Goal: Information Seeking & Learning: Check status

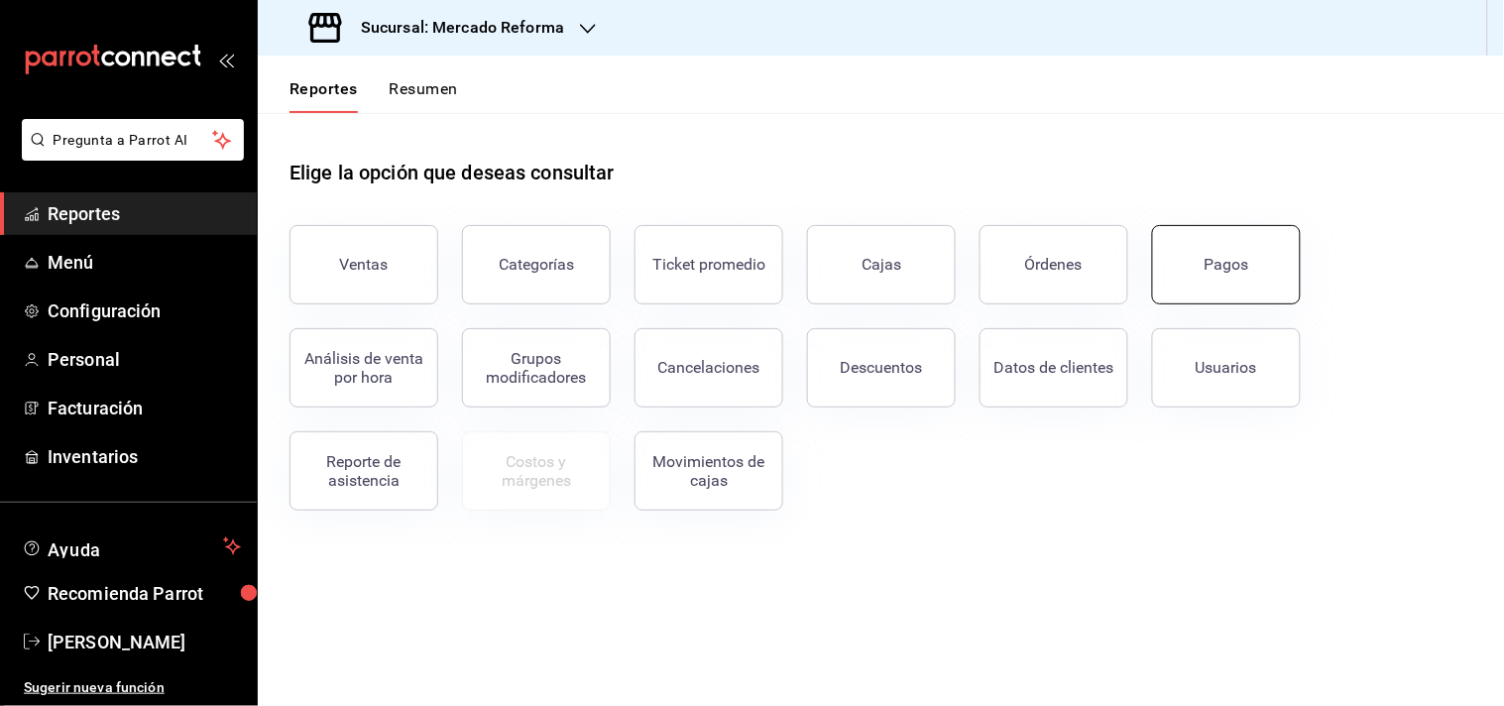
click at [1255, 279] on button "Pagos" at bounding box center [1226, 264] width 149 height 79
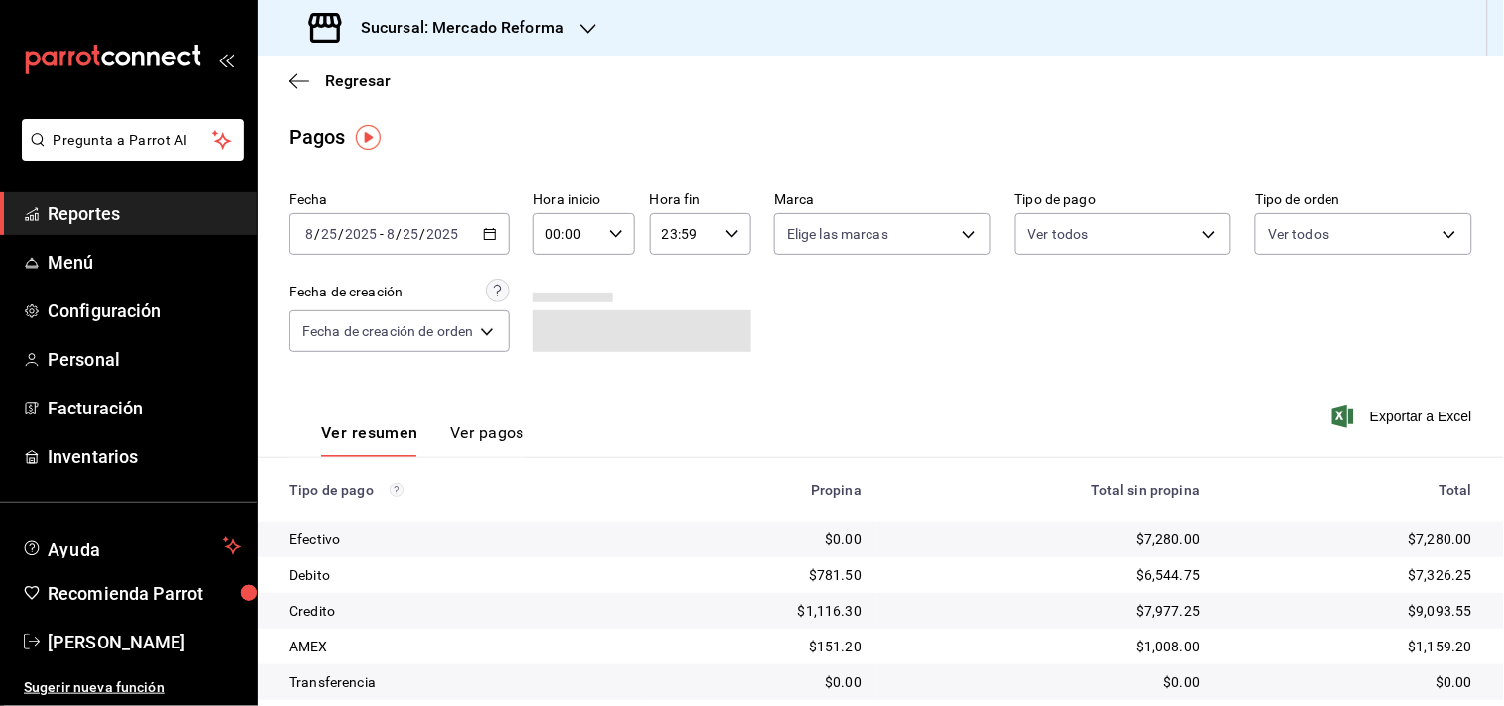
drag, startPoint x: 899, startPoint y: 383, endPoint x: 919, endPoint y: 410, distance: 34.1
click at [897, 384] on div "Ver resumen Ver pagos Exportar a Excel" at bounding box center [881, 428] width 1246 height 105
click at [92, 218] on span "Reportes" at bounding box center [144, 213] width 193 height 27
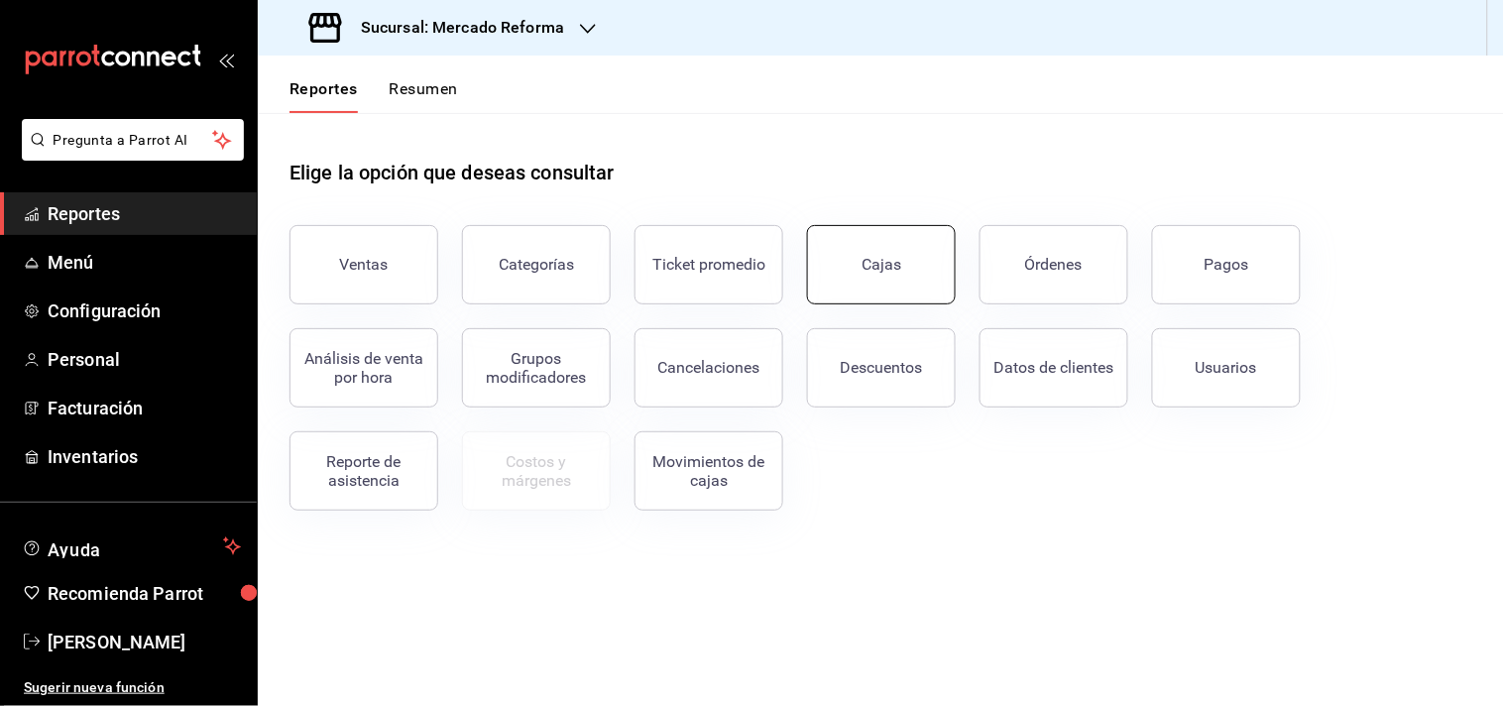
click at [860, 246] on button "Cajas" at bounding box center [881, 264] width 149 height 79
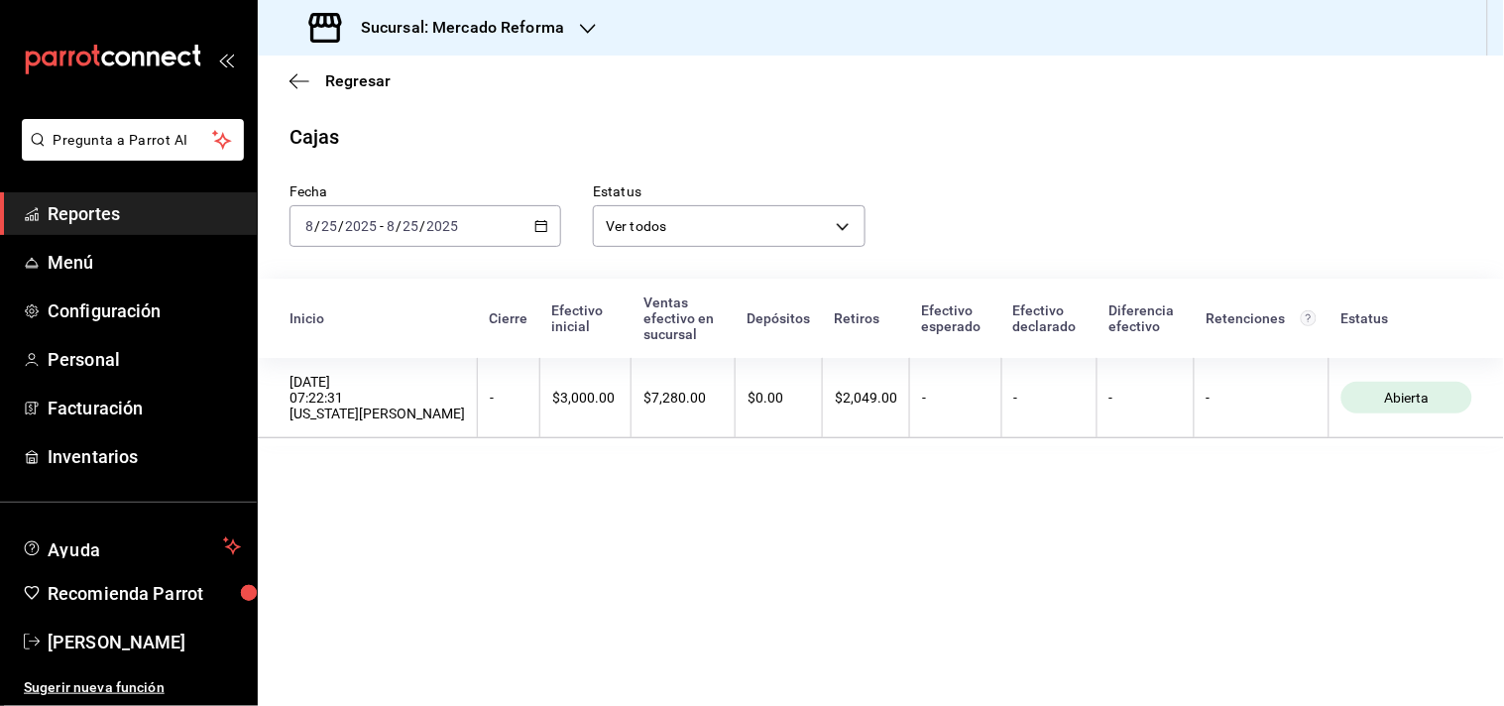
click at [862, 576] on main "Regresar Cajas Fecha [DATE] [DATE] - [DATE] [DATE] Estatus Ver todos ALL Inicio…" at bounding box center [881, 381] width 1246 height 650
click at [412, 239] on div "[DATE] [DATE] - [DATE] [DATE]" at bounding box center [425, 226] width 272 height 42
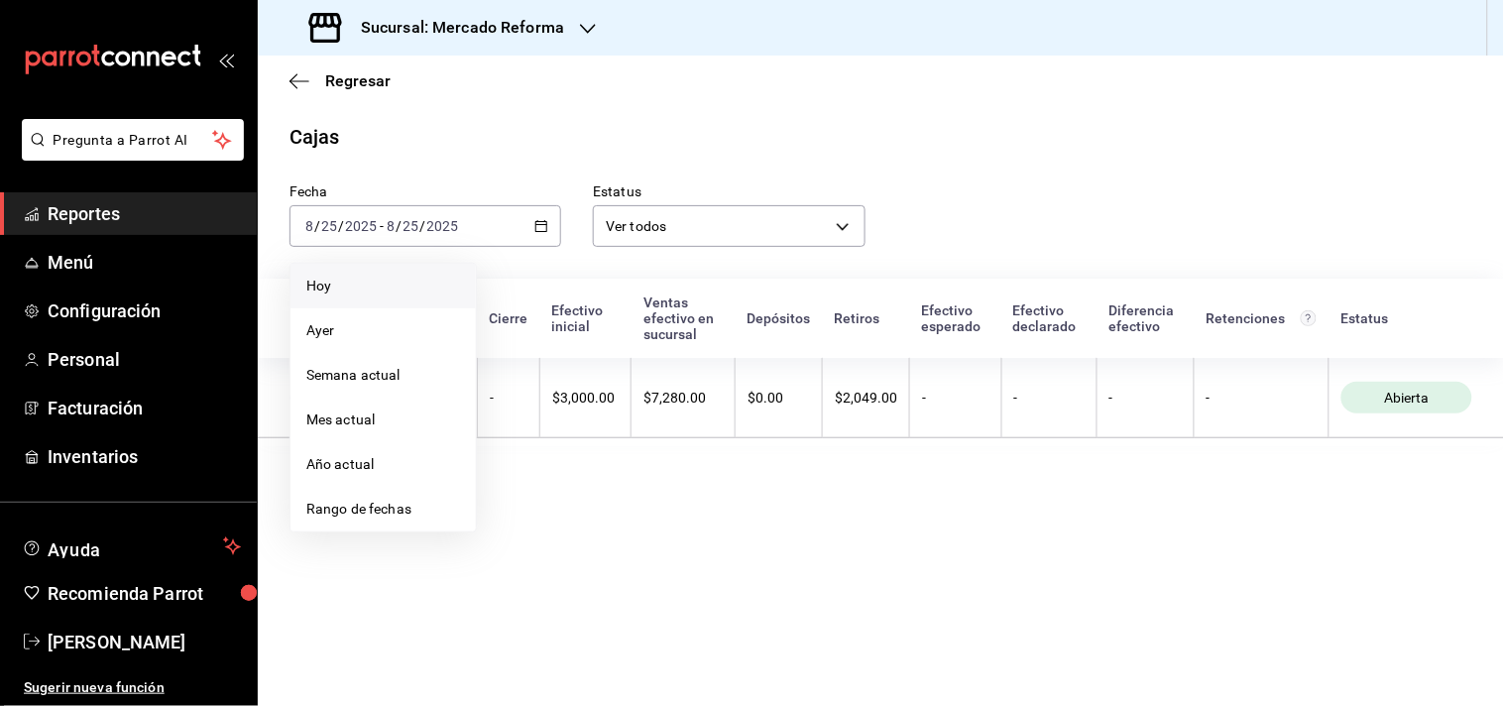
click at [339, 289] on span "Hoy" at bounding box center [383, 286] width 154 height 21
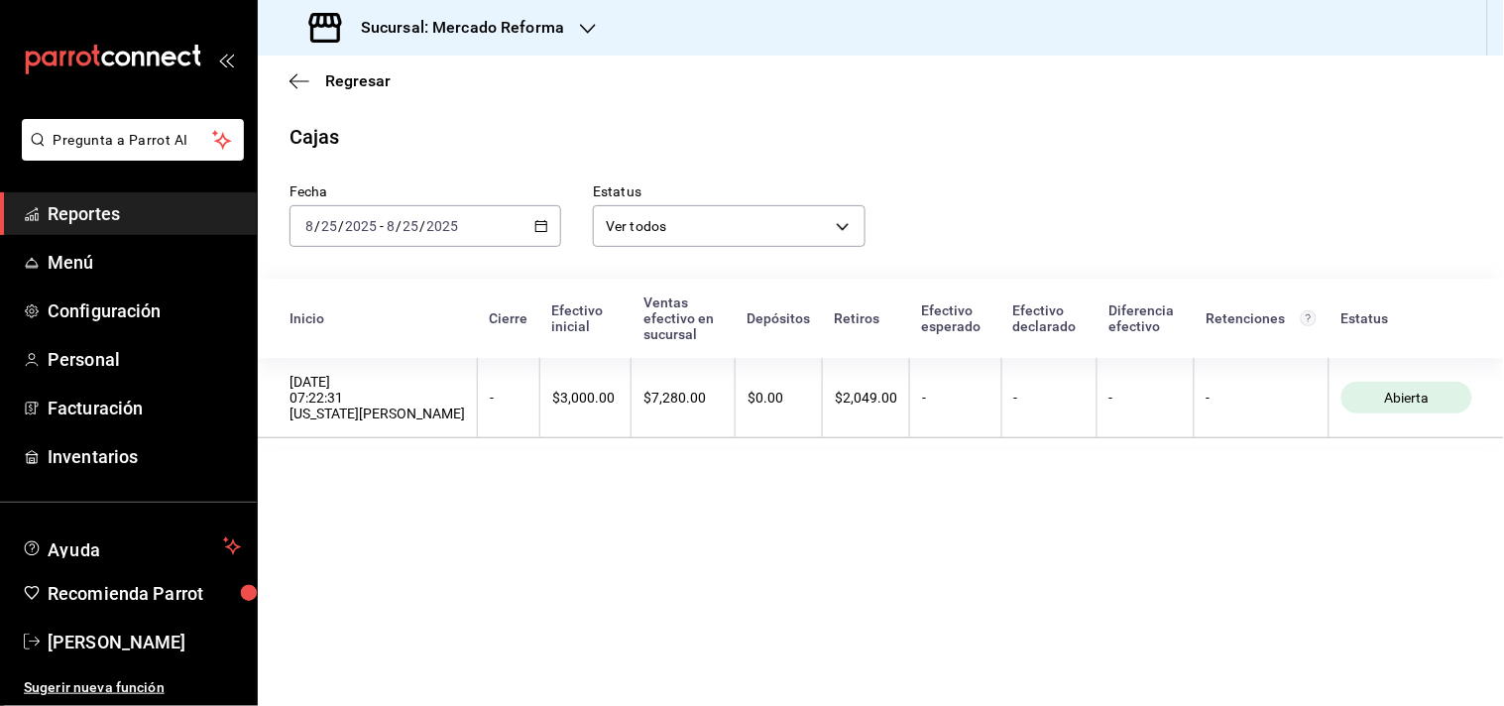
click at [631, 589] on main "Regresar Cajas Fecha [DATE] [DATE] - [DATE] [DATE] Estatus Ver todos ALL Inicio…" at bounding box center [881, 381] width 1246 height 650
click at [106, 205] on span "Reportes" at bounding box center [144, 213] width 193 height 27
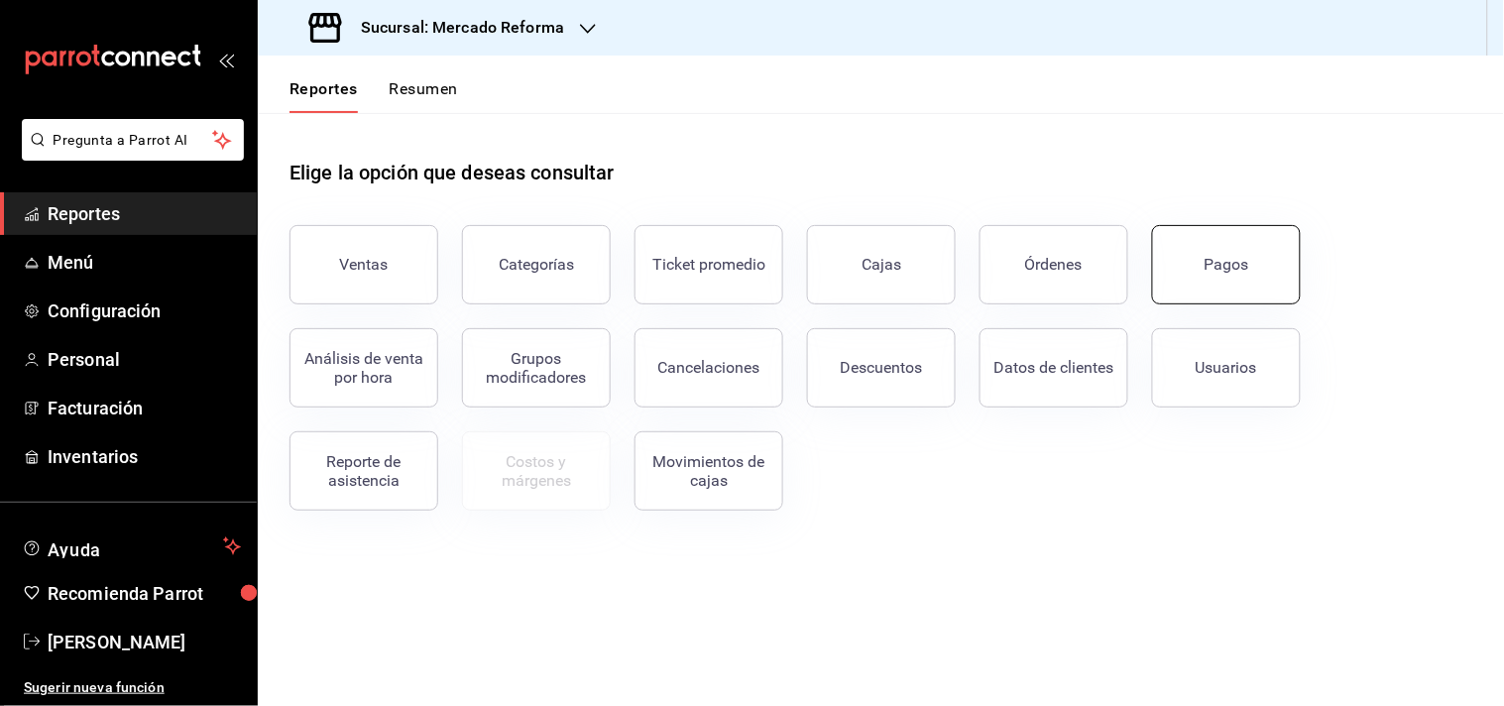
click at [1205, 266] on div "Pagos" at bounding box center [1226, 264] width 45 height 19
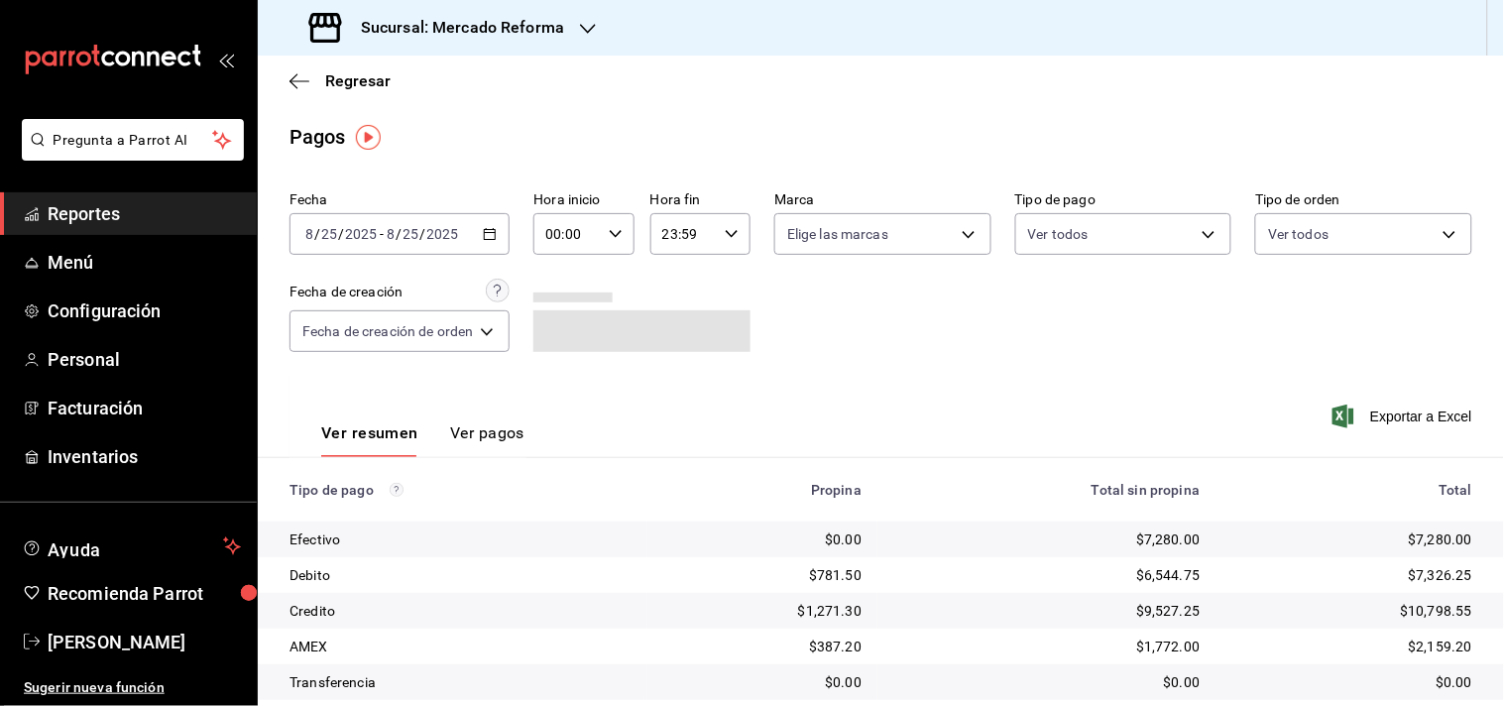
click at [794, 404] on div "Ver resumen Ver pagos Exportar a Excel" at bounding box center [881, 428] width 1246 height 105
click at [857, 378] on div "Ver resumen Ver pagos Exportar a Excel" at bounding box center [881, 428] width 1246 height 105
drag, startPoint x: 1122, startPoint y: 399, endPoint x: 1153, endPoint y: 381, distance: 36.0
click at [1150, 383] on div "Ver resumen Ver pagos Exportar a Excel" at bounding box center [881, 428] width 1246 height 105
drag, startPoint x: 958, startPoint y: 359, endPoint x: 883, endPoint y: 389, distance: 81.0
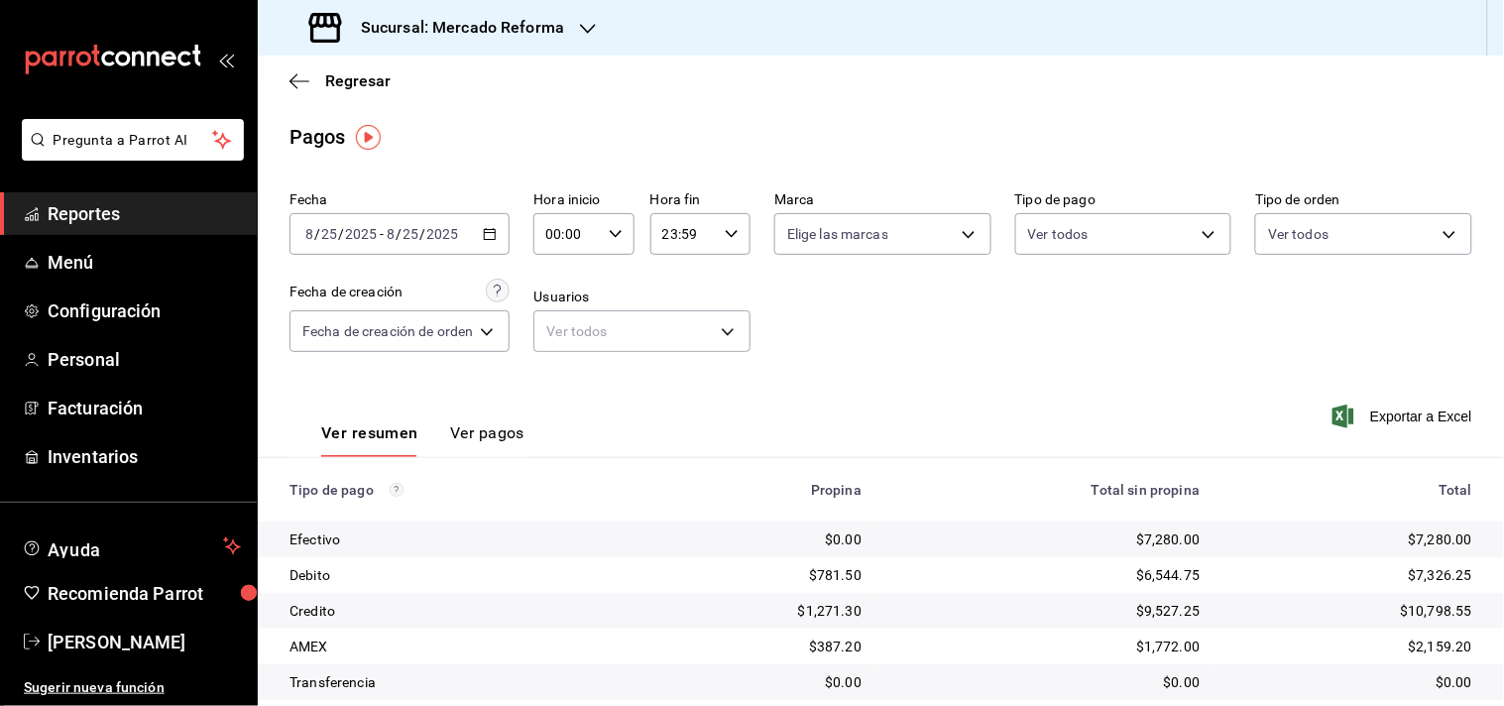
click at [957, 359] on div "Fecha [DATE] [DATE] - [DATE] [DATE] Hora inicio 00:00 Hora inicio Hora fin 23:5…" at bounding box center [880, 279] width 1182 height 192
click at [857, 376] on div "Ver resumen Ver pagos Exportar a Excel" at bounding box center [881, 428] width 1246 height 105
drag, startPoint x: 1368, startPoint y: 540, endPoint x: 1404, endPoint y: 541, distance: 35.7
click at [1352, 539] on td "$7,280.00" at bounding box center [1359, 539] width 288 height 36
click at [1410, 541] on div "$7,280.00" at bounding box center [1351, 539] width 241 height 20
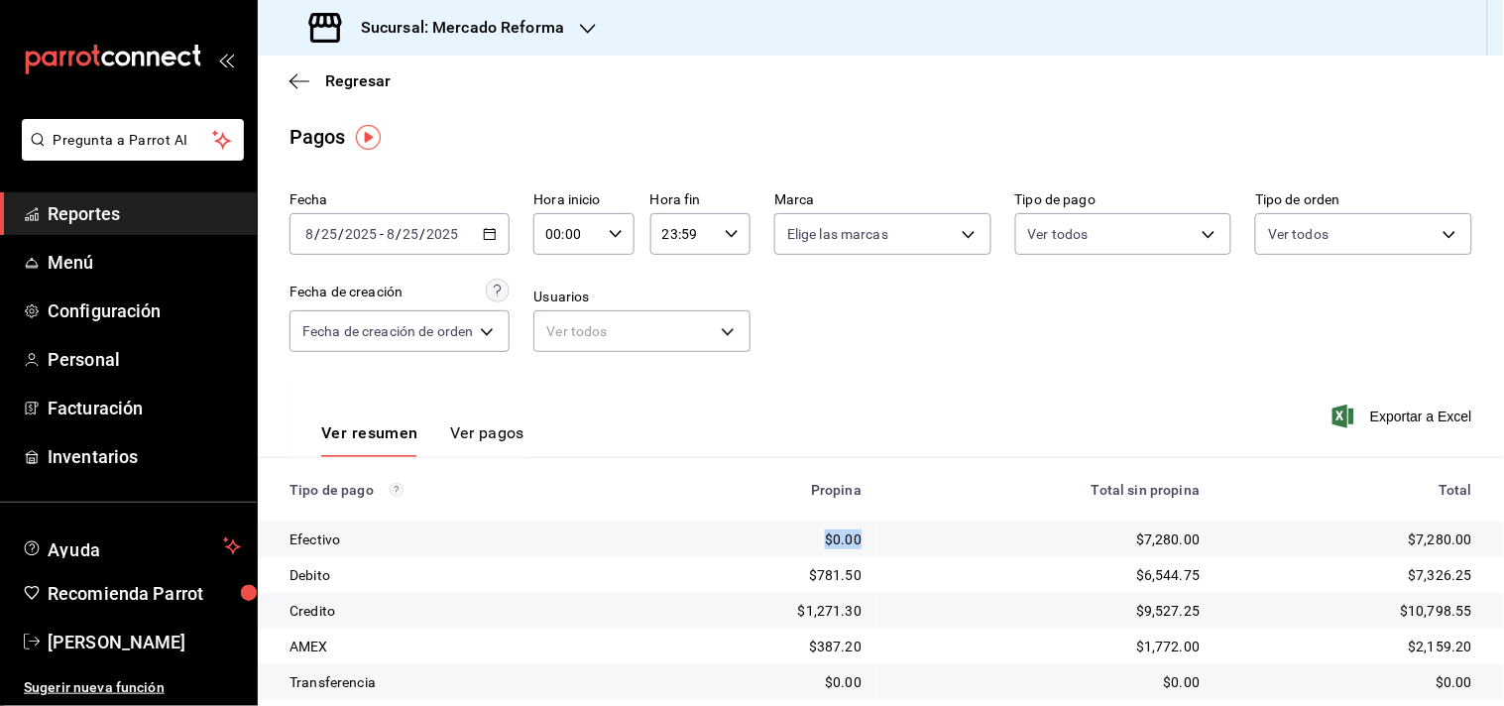
click at [776, 531] on td "$0.00" at bounding box center [762, 539] width 230 height 36
click at [860, 541] on td "$0.00" at bounding box center [762, 539] width 230 height 36
click at [840, 600] on td "$1,271.30" at bounding box center [762, 611] width 230 height 36
click at [426, 229] on input "2025" at bounding box center [443, 234] width 34 height 16
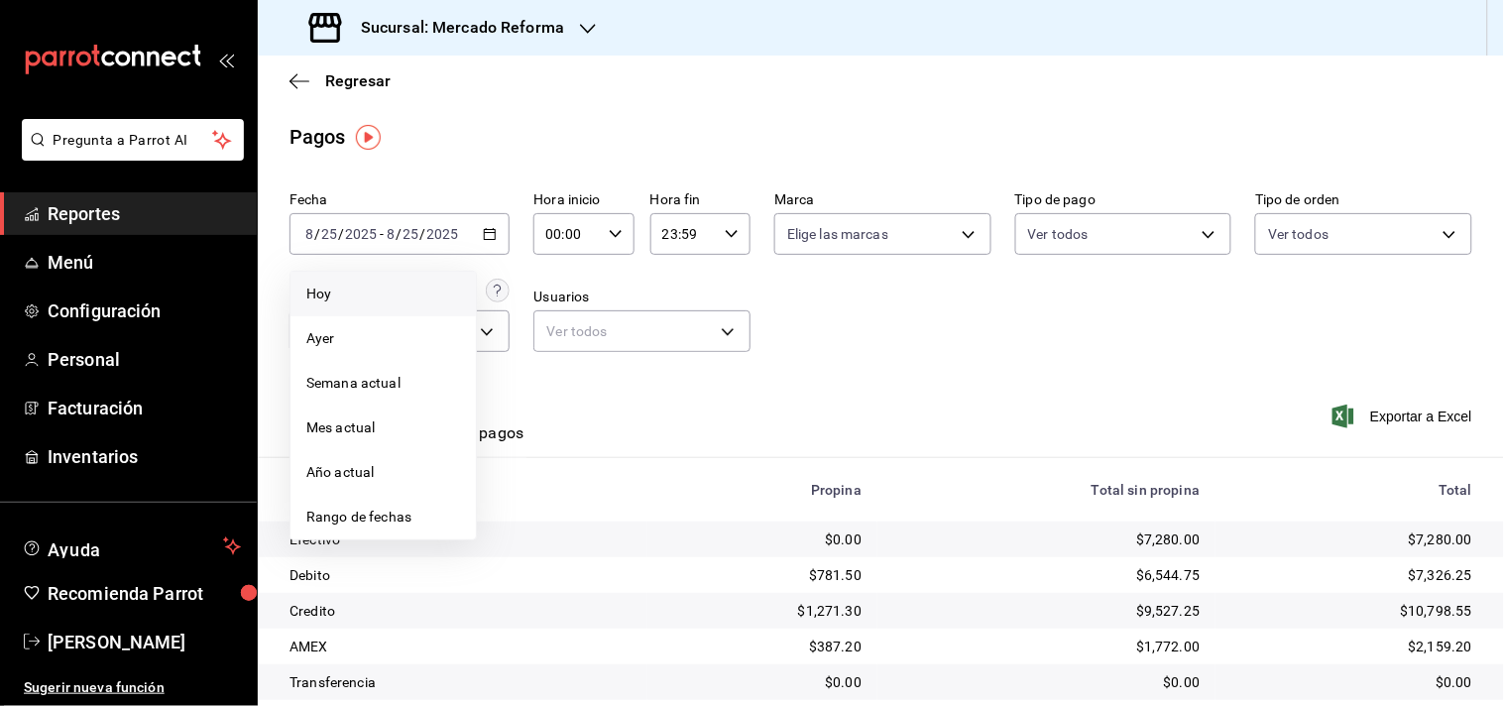
click at [360, 301] on span "Hoy" at bounding box center [383, 293] width 154 height 21
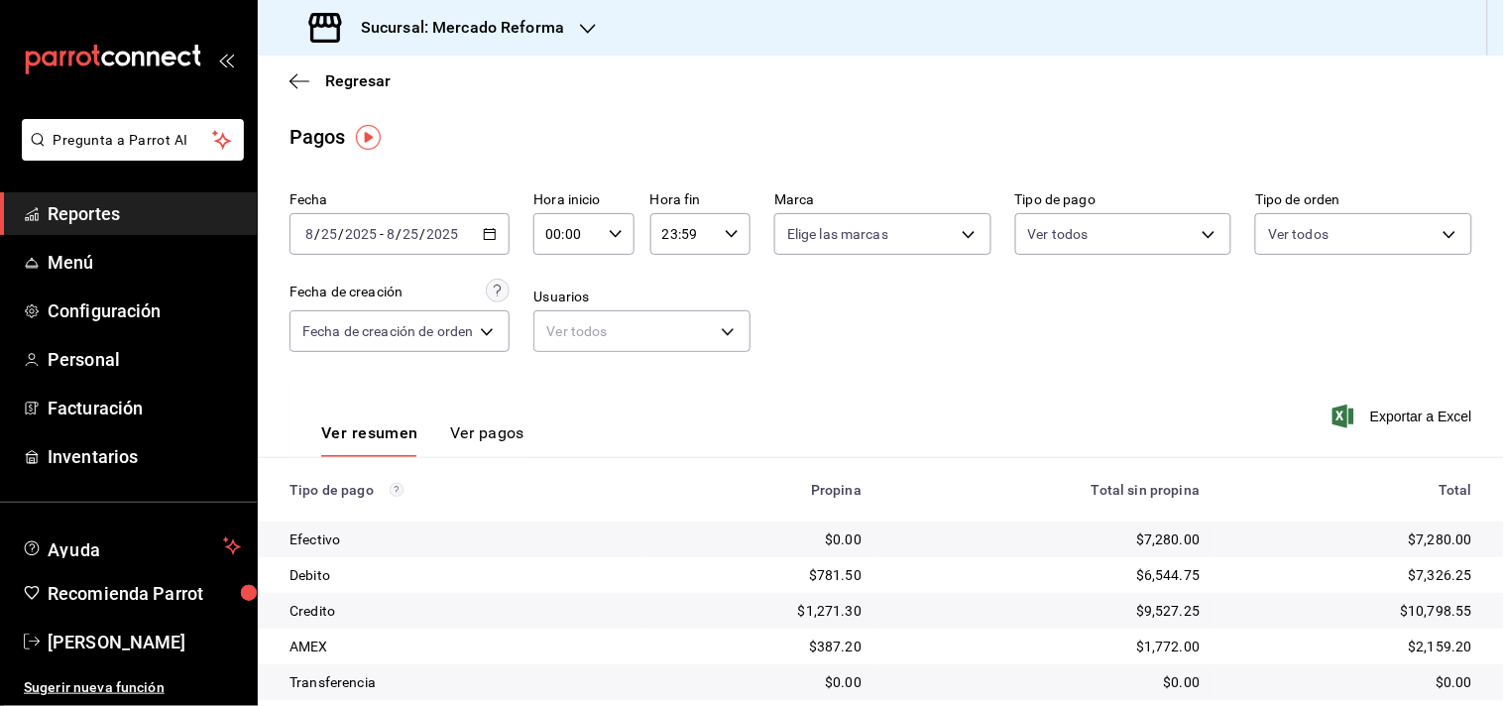
click at [831, 340] on div "Fecha [DATE] [DATE] - [DATE] [DATE] Hora inicio 00:00 Hora inicio Hora fin 23:5…" at bounding box center [880, 279] width 1182 height 192
click at [1009, 381] on div "Ver resumen Ver pagos Exportar a Excel" at bounding box center [881, 428] width 1246 height 105
drag, startPoint x: 866, startPoint y: 364, endPoint x: 819, endPoint y: 370, distance: 47.9
click at [864, 364] on div "Fecha [DATE] [DATE] - [DATE] [DATE] Hora inicio 00:00 Hora inicio Hora fin 23:5…" at bounding box center [880, 279] width 1182 height 192
click at [864, 370] on div "Fecha [DATE] [DATE] - [DATE] [DATE] Hora inicio 00:00 Hora inicio Hora fin 23:5…" at bounding box center [880, 279] width 1182 height 192
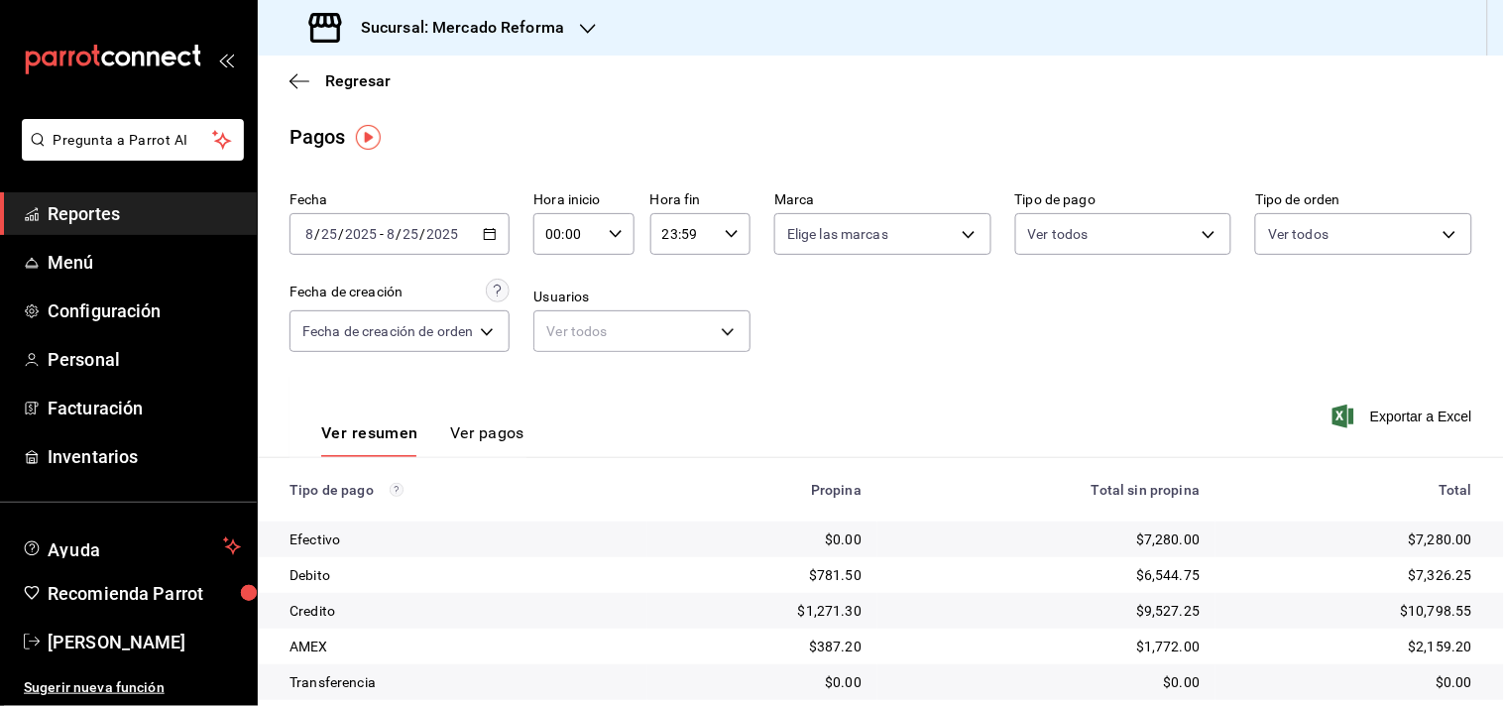
click at [119, 209] on span "Reportes" at bounding box center [144, 213] width 193 height 27
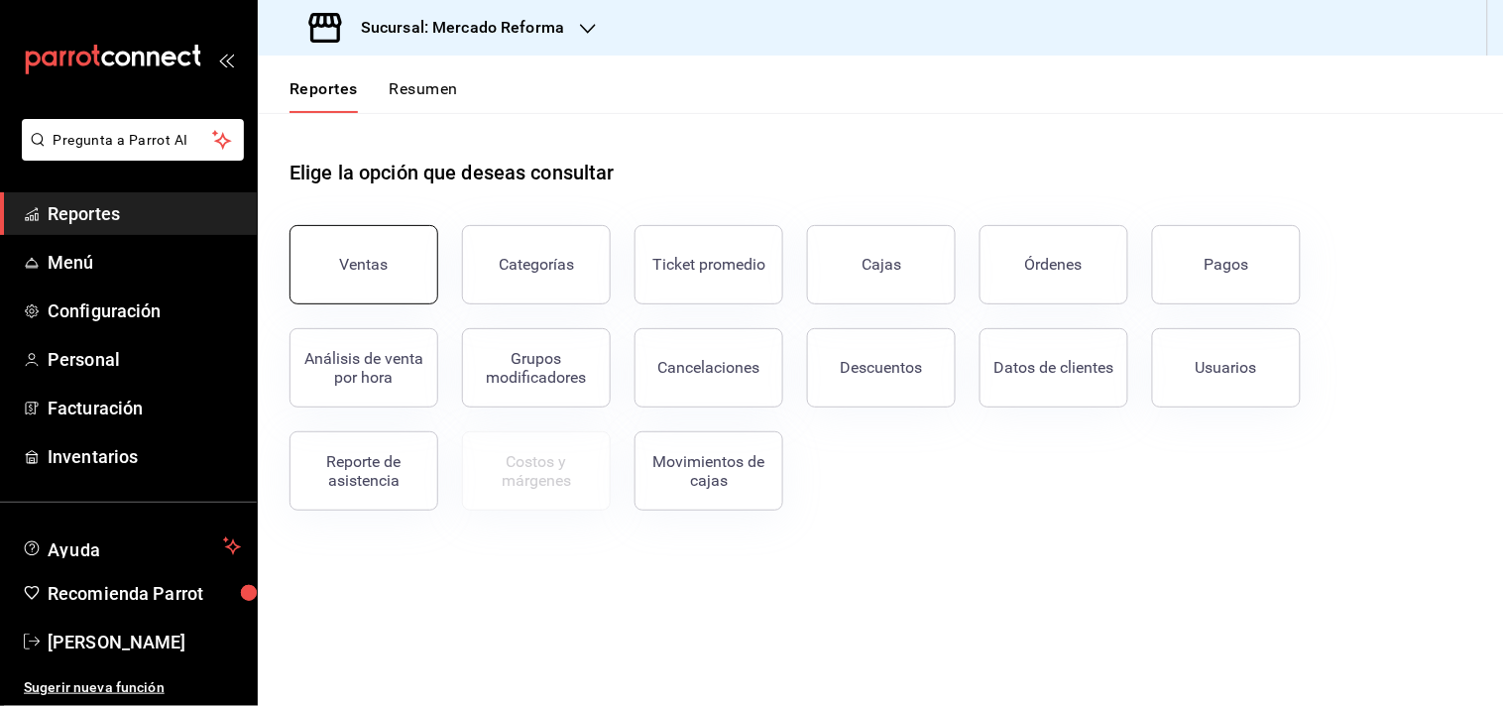
click at [406, 252] on button "Ventas" at bounding box center [363, 264] width 149 height 79
